Goal: Task Accomplishment & Management: Use online tool/utility

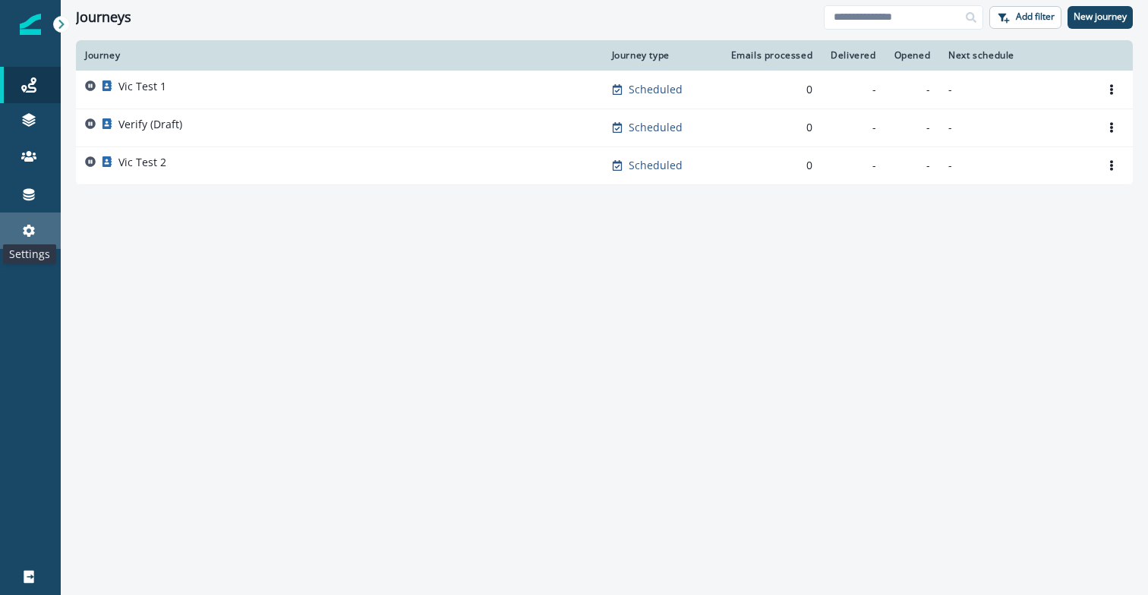
click at [30, 229] on icon at bounding box center [28, 230] width 15 height 15
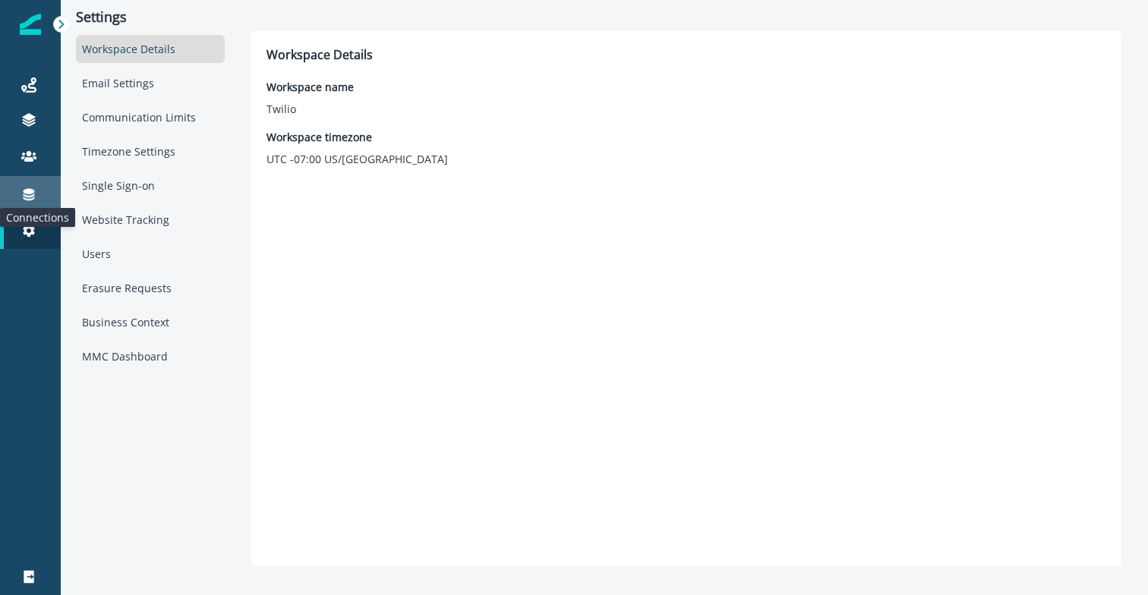
click at [29, 199] on icon at bounding box center [29, 195] width 11 height 12
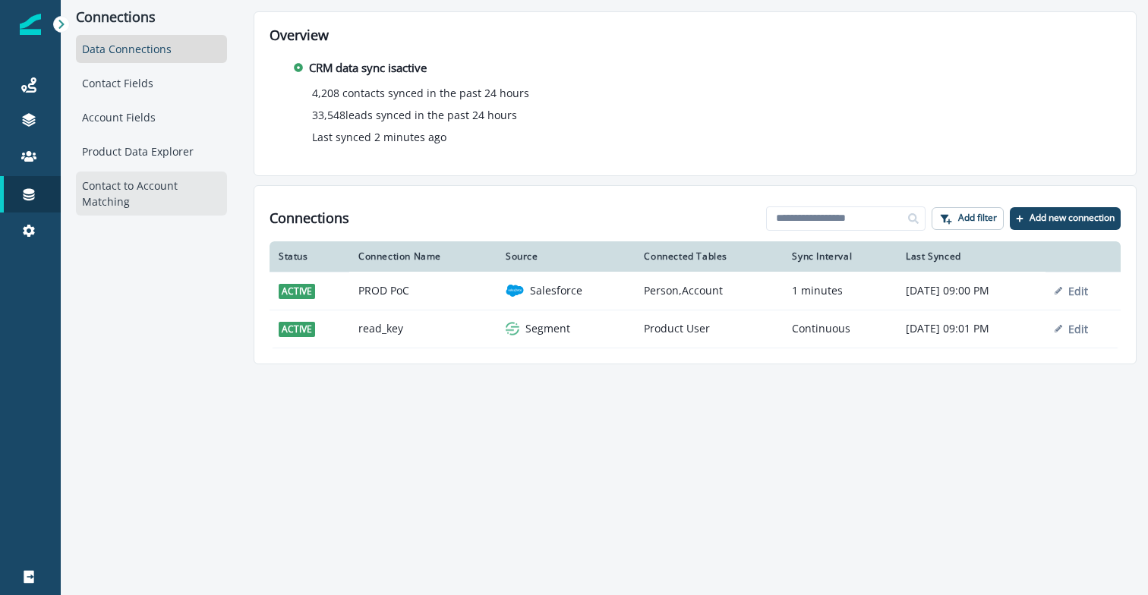
click at [142, 183] on div "Contact to Account Matching" at bounding box center [151, 194] width 151 height 44
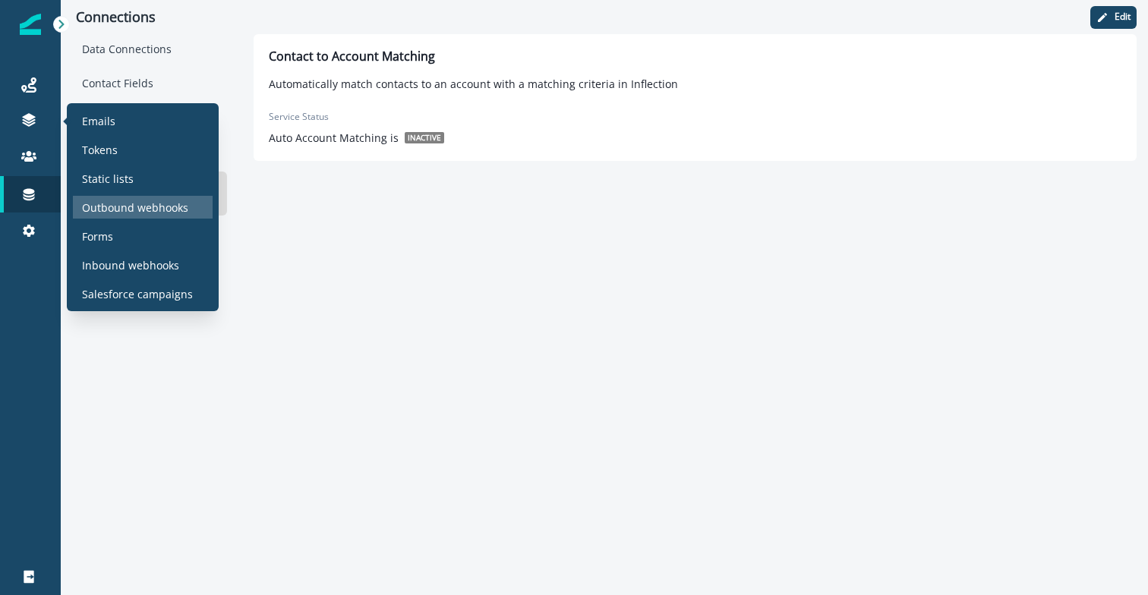
click at [147, 208] on p "Outbound webhooks" at bounding box center [135, 208] width 106 height 16
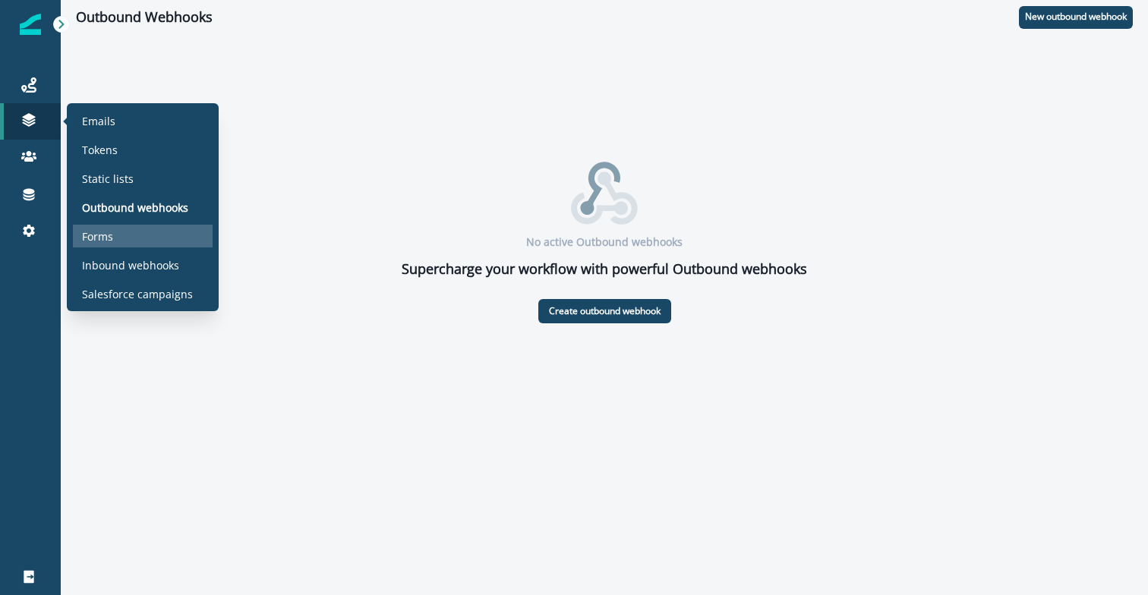
click at [115, 240] on div "Forms" at bounding box center [143, 236] width 140 height 23
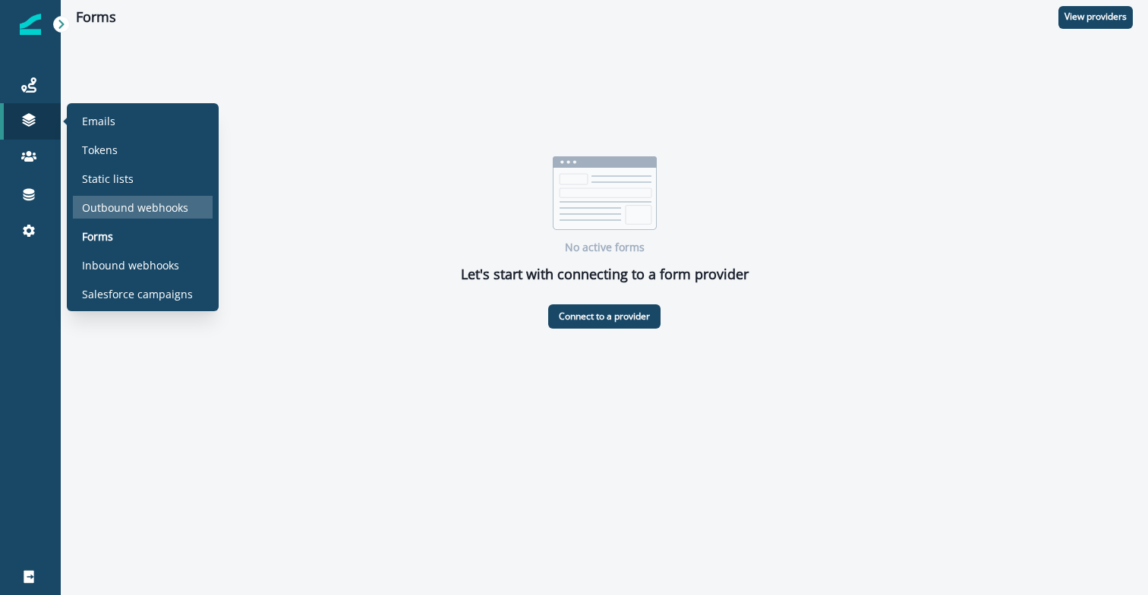
click at [133, 212] on p "Outbound webhooks" at bounding box center [135, 208] width 106 height 16
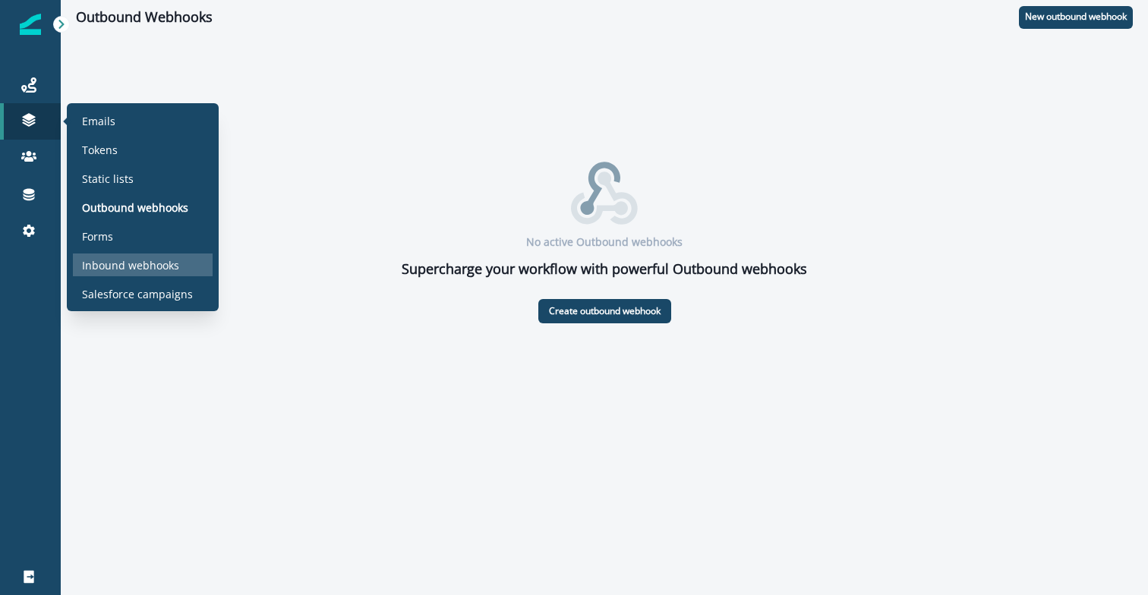
click at [122, 269] on p "Inbound webhooks" at bounding box center [130, 265] width 97 height 16
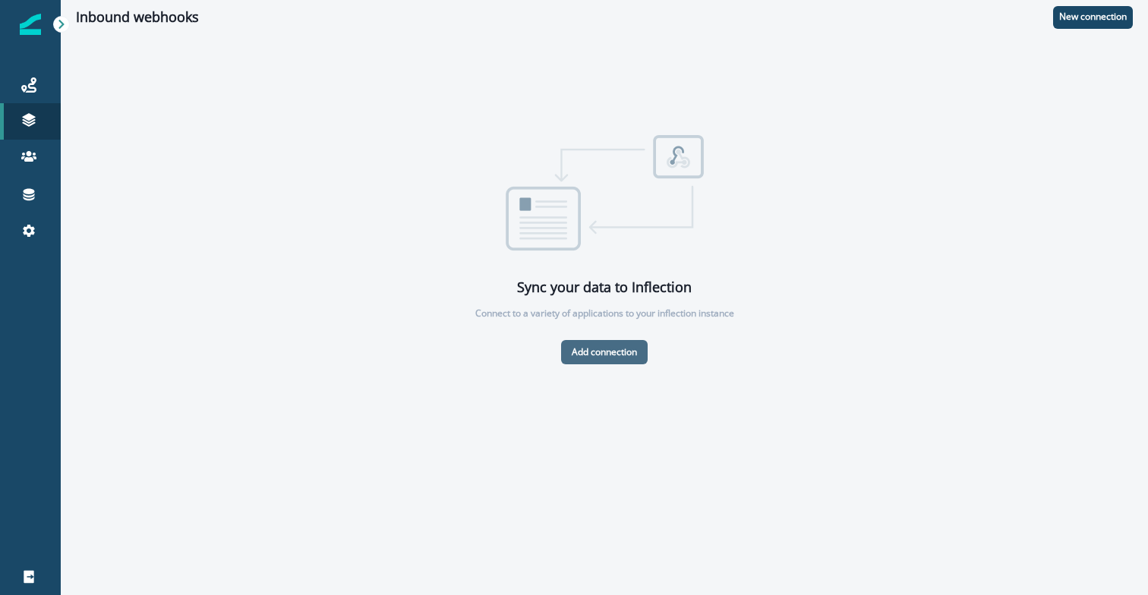
click at [575, 354] on p "Add connection" at bounding box center [604, 352] width 65 height 11
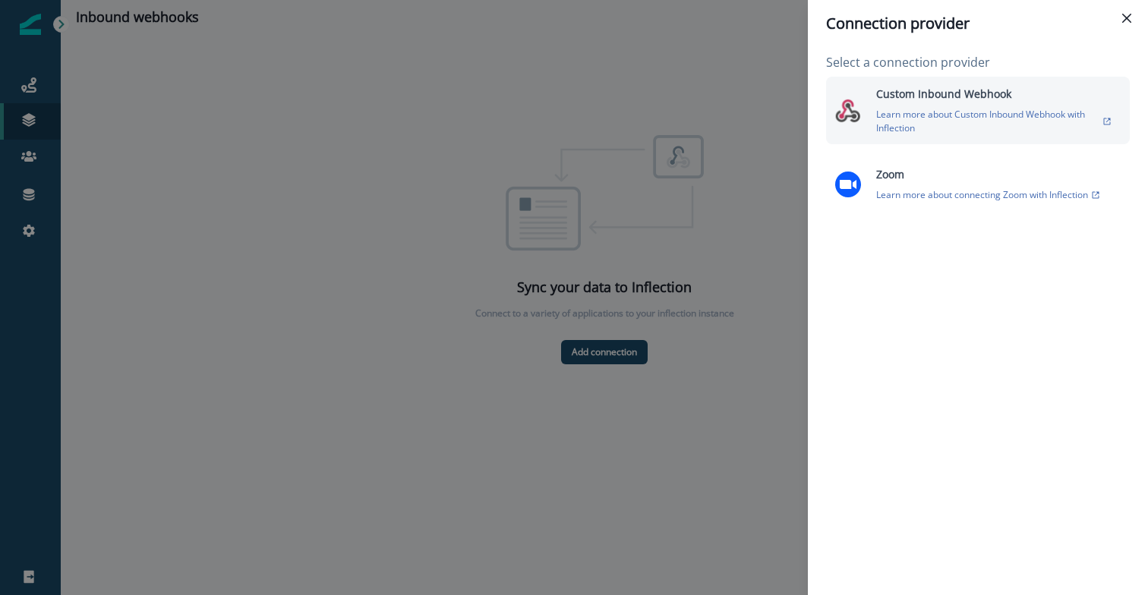
click at [943, 109] on p "Learn more about Custom Inbound Webhook with Inflection" at bounding box center [987, 121] width 223 height 27
